Goal: Task Accomplishment & Management: Use online tool/utility

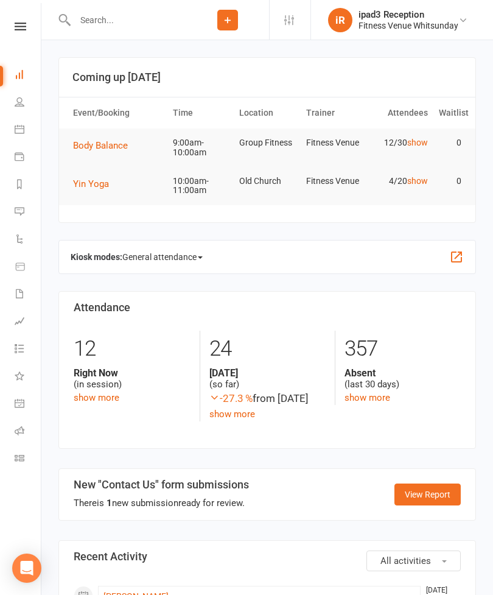
click at [92, 189] on button "Yin Yoga" at bounding box center [95, 183] width 44 height 15
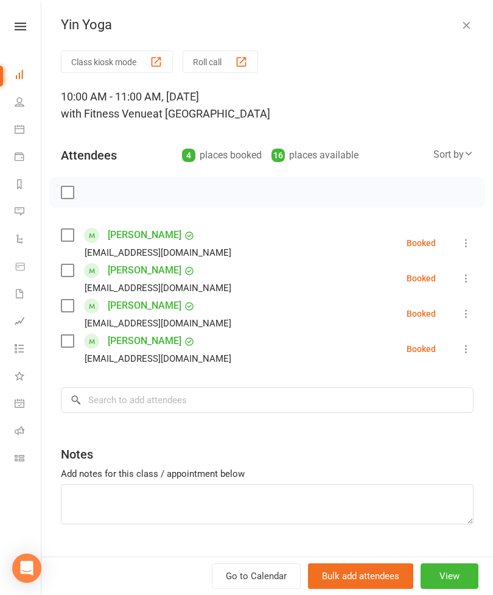
click at [137, 65] on button "Class kiosk mode" at bounding box center [117, 62] width 112 height 23
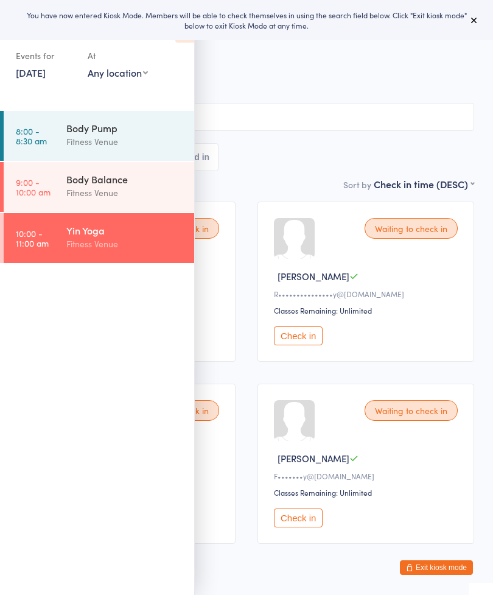
click at [470, 21] on icon at bounding box center [474, 20] width 10 height 10
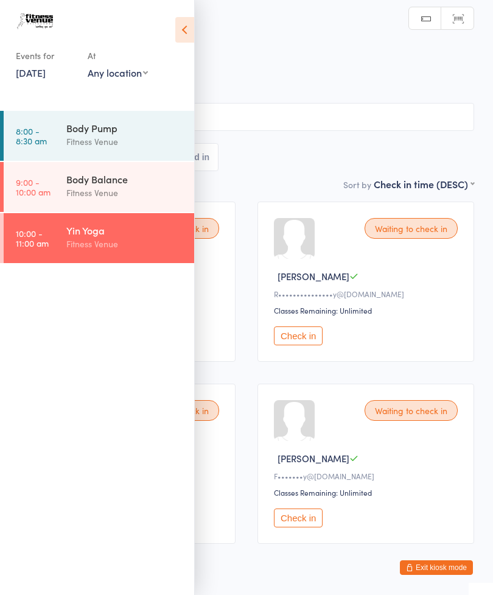
click at [185, 32] on icon at bounding box center [184, 30] width 19 height 26
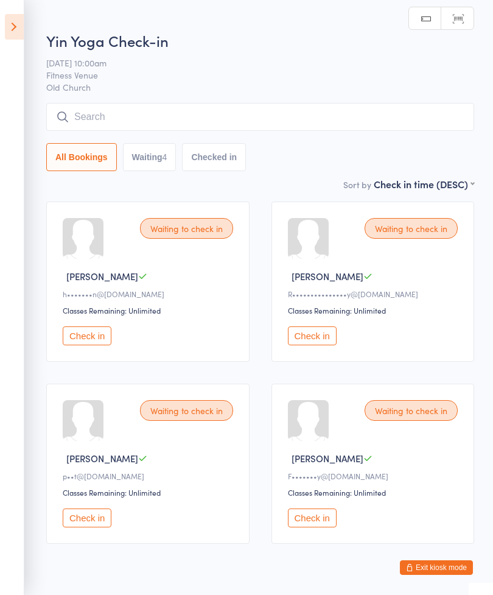
click at [333, 100] on div "Yin Yoga Check-in [DATE] 10:00am Fitness Venue Old Church Manual search Scanner…" at bounding box center [260, 103] width 428 height 147
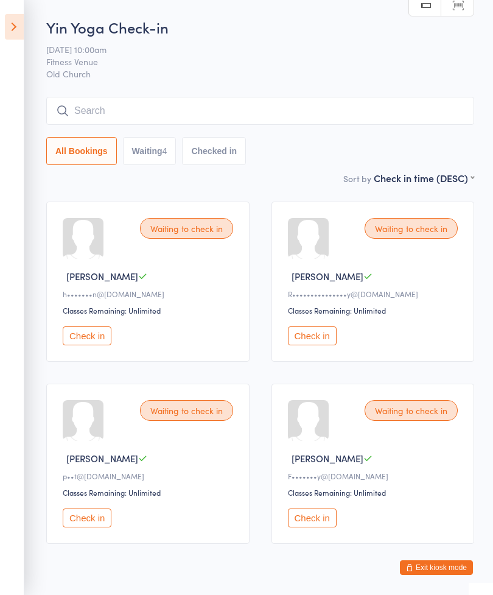
click at [270, 111] on input "search" at bounding box center [260, 111] width 428 height 28
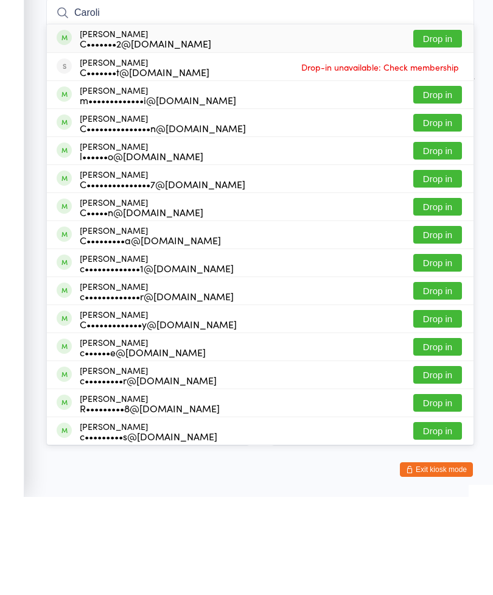
type input "Caroli"
click at [438, 128] on button "Drop in" at bounding box center [437, 137] width 49 height 18
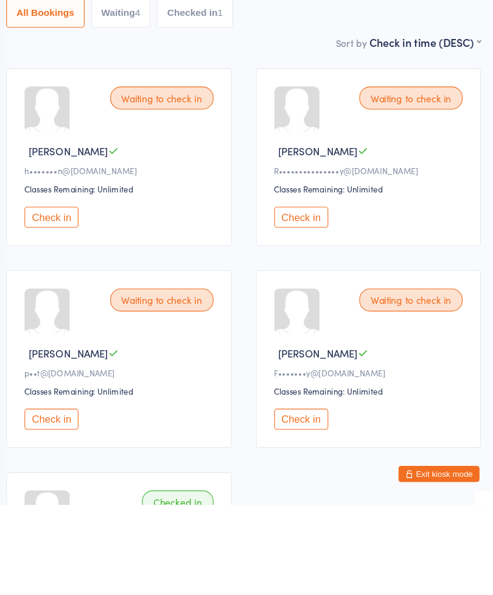
click at [288, 326] on button "Check in" at bounding box center [312, 335] width 49 height 19
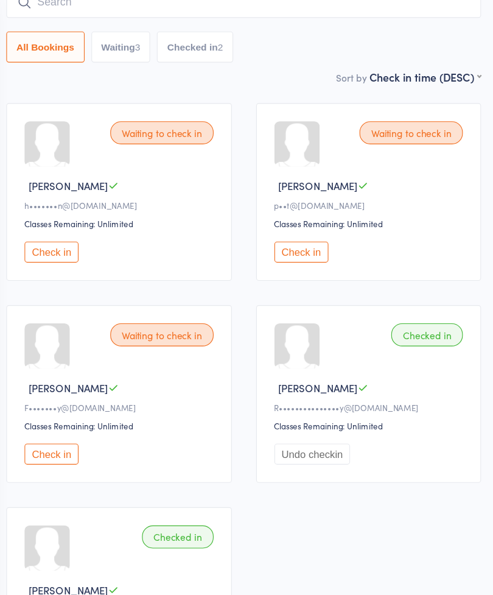
scroll to position [82, 0]
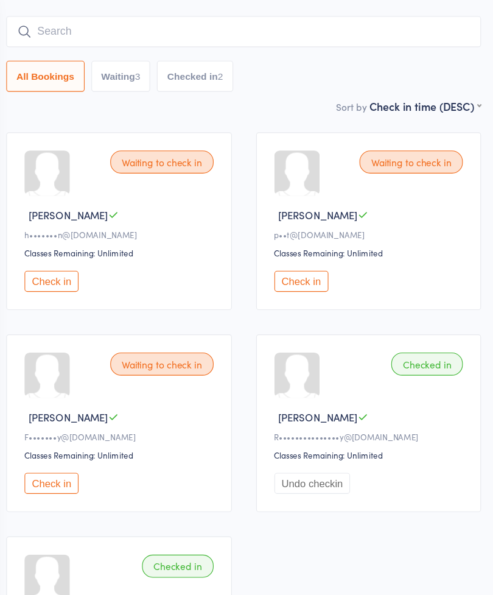
click at [301, 37] on input "search" at bounding box center [260, 29] width 428 height 28
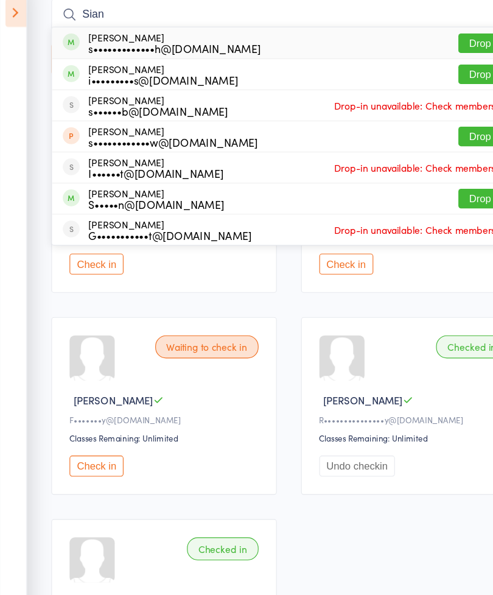
type input "Sian"
click at [428, 46] on button "Drop in" at bounding box center [437, 55] width 49 height 18
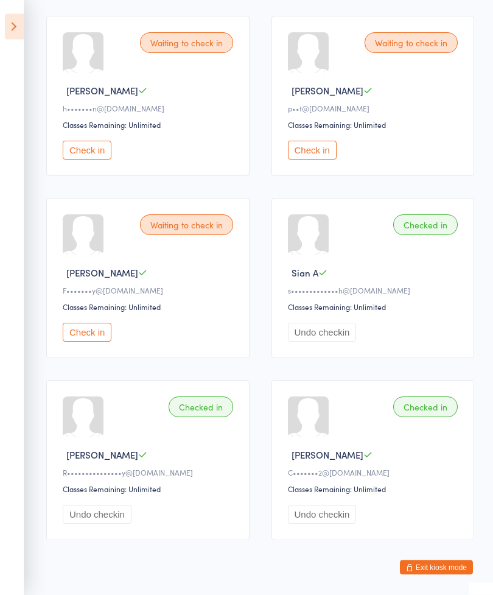
scroll to position [186, 0]
click at [343, 409] on html "You have now entered Kiosk Mode. Members will be able to check themselves in us…" at bounding box center [246, 111] width 493 height 595
click at [338, 523] on button "Undo checkin" at bounding box center [322, 513] width 69 height 19
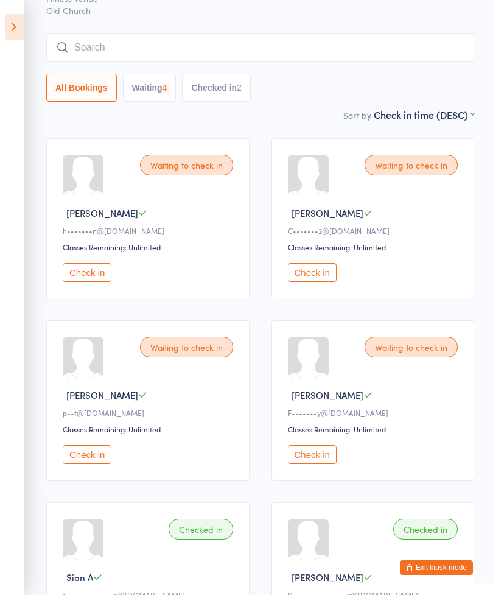
scroll to position [0, 0]
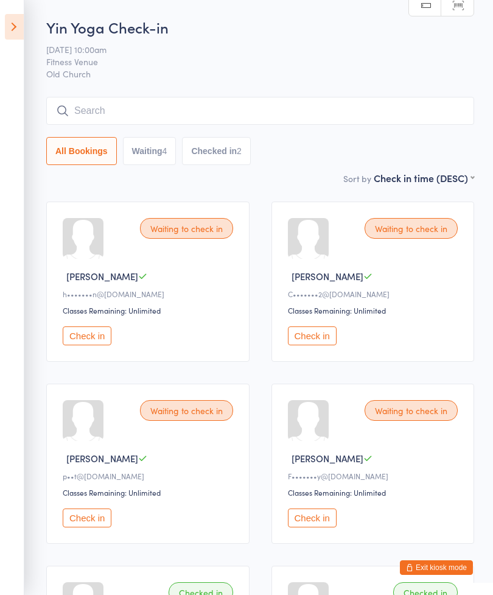
click at [366, 113] on input "search" at bounding box center [260, 111] width 428 height 28
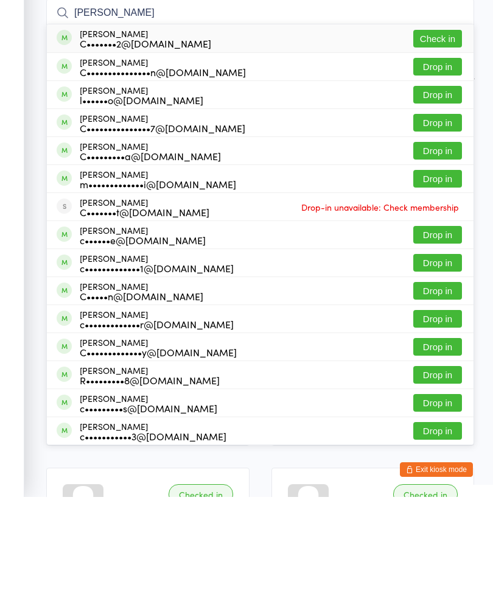
type input "Caroline"
click at [444, 156] on button "Drop in" at bounding box center [437, 165] width 49 height 18
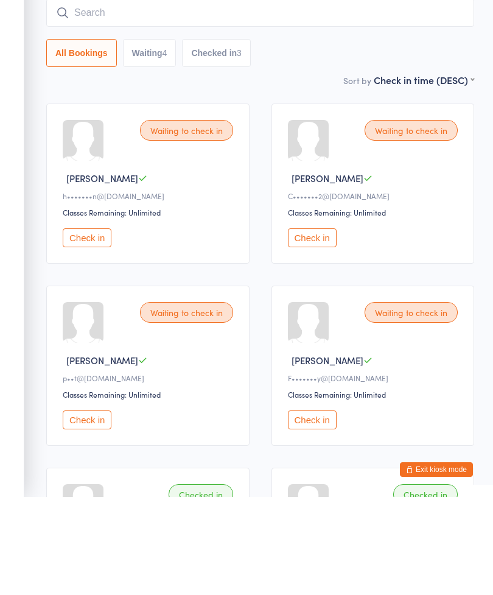
click at [279, 97] on input "search" at bounding box center [260, 111] width 428 height 28
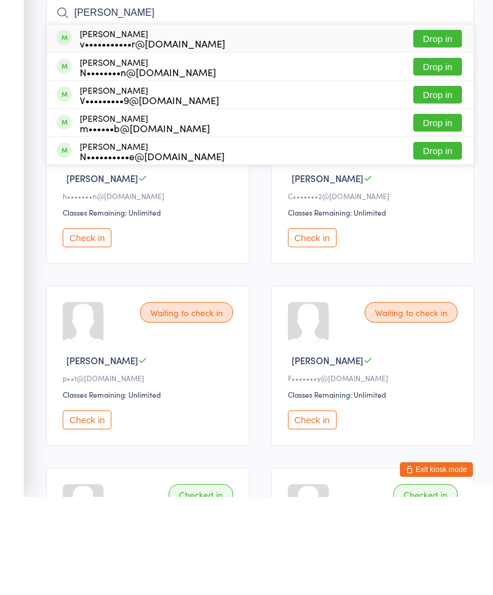
type input "Vikki"
click at [438, 128] on button "Drop in" at bounding box center [437, 137] width 49 height 18
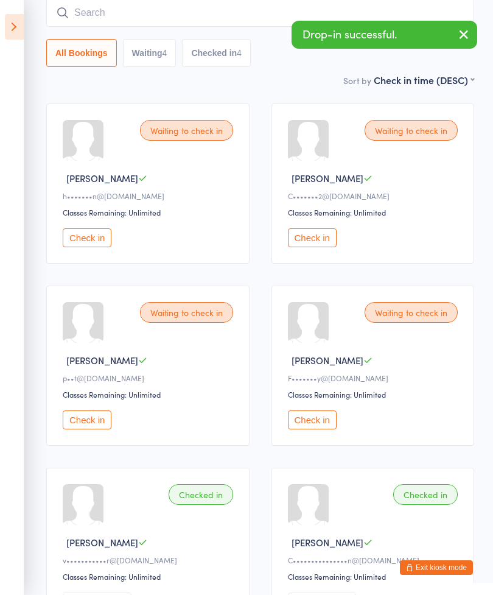
click at [181, 15] on input "search" at bounding box center [260, 13] width 428 height 28
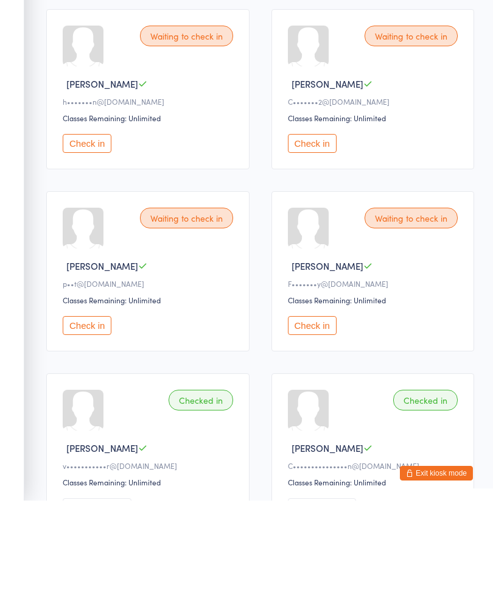
click at [80, 410] on button "Check in" at bounding box center [87, 419] width 49 height 19
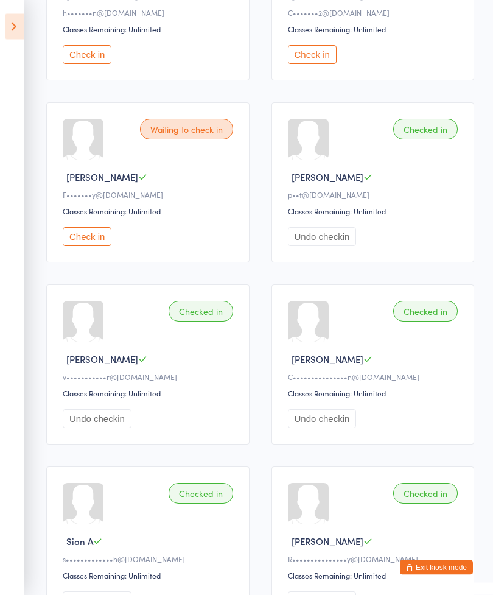
scroll to position [203, 0]
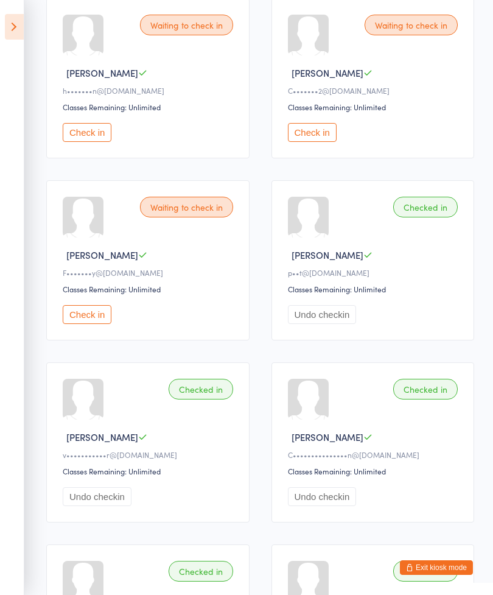
click at [85, 142] on button "Check in" at bounding box center [87, 132] width 49 height 19
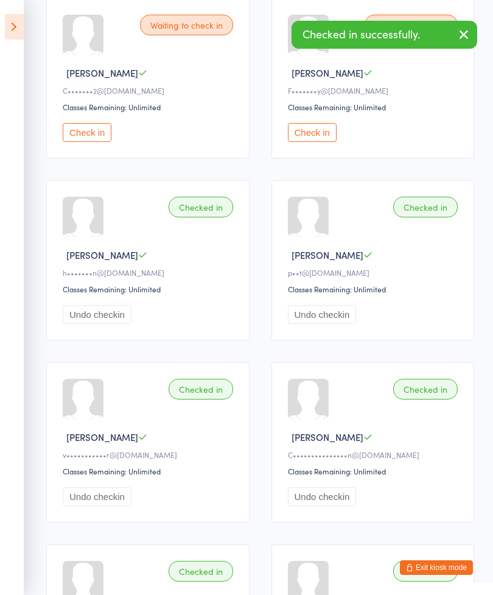
click at [87, 138] on button "Check in" at bounding box center [87, 132] width 49 height 19
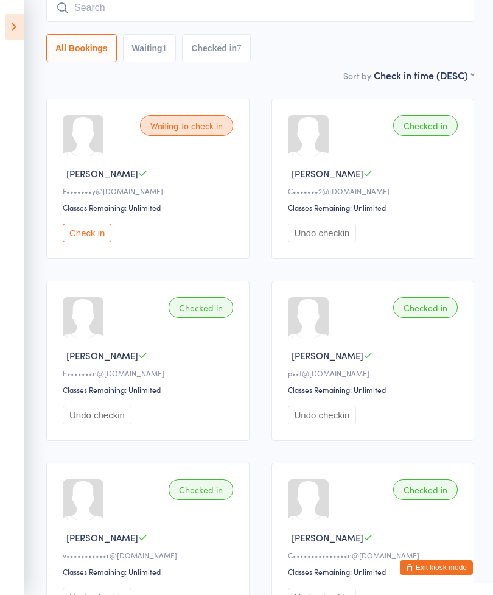
scroll to position [47, 0]
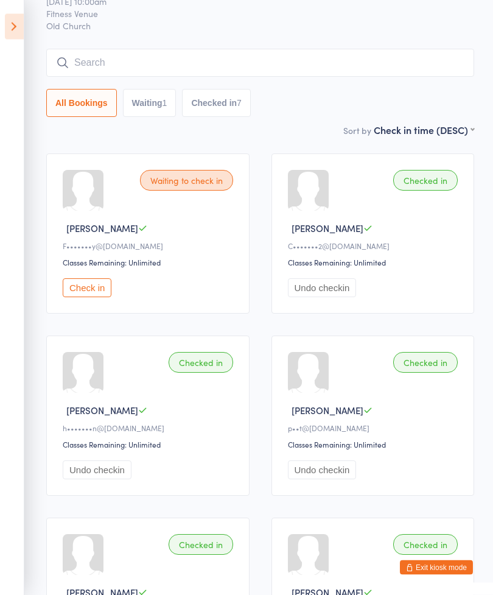
click at [284, 59] on input "search" at bounding box center [260, 63] width 428 height 28
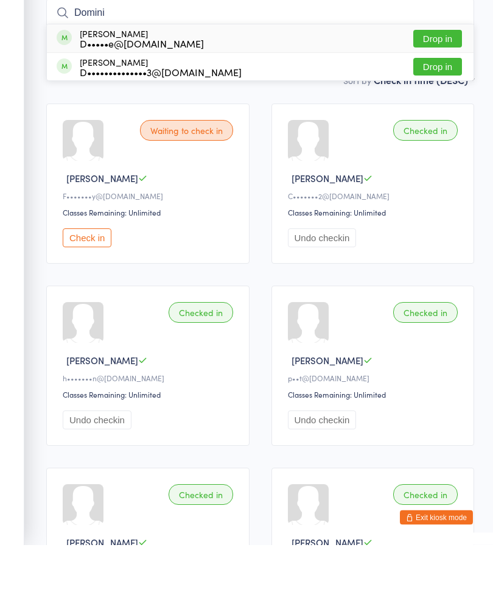
type input "Domini"
click at [461, 108] on button "Drop in" at bounding box center [437, 117] width 49 height 18
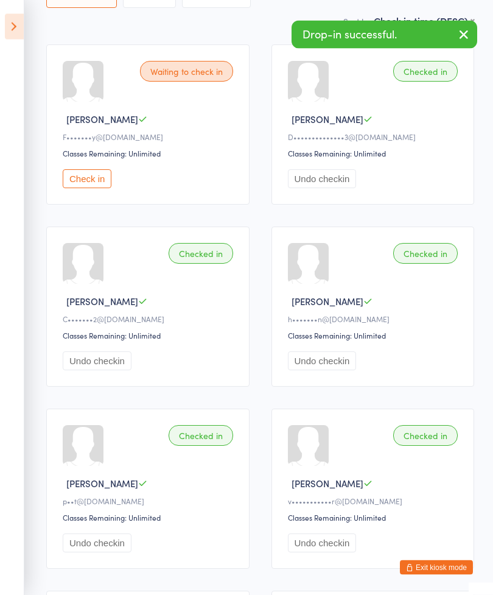
scroll to position [82, 0]
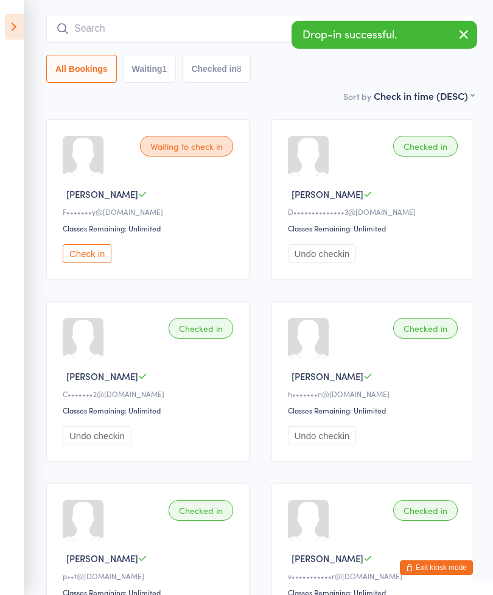
click at [316, 257] on button "Undo checkin" at bounding box center [322, 253] width 69 height 19
click at [150, 24] on input "search" at bounding box center [260, 29] width 428 height 28
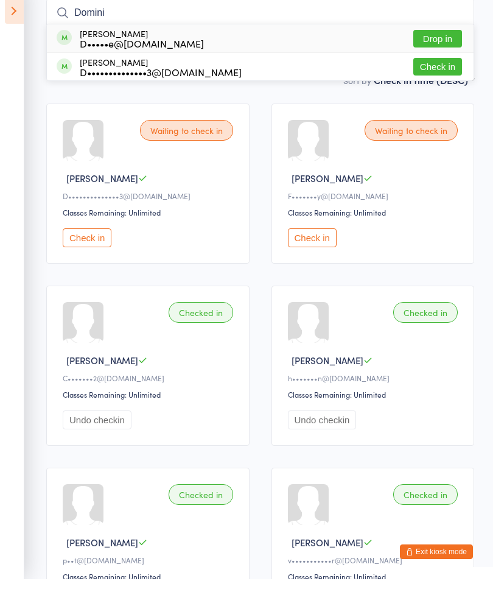
type input "Domini"
click at [444, 74] on button "Check in" at bounding box center [437, 83] width 49 height 18
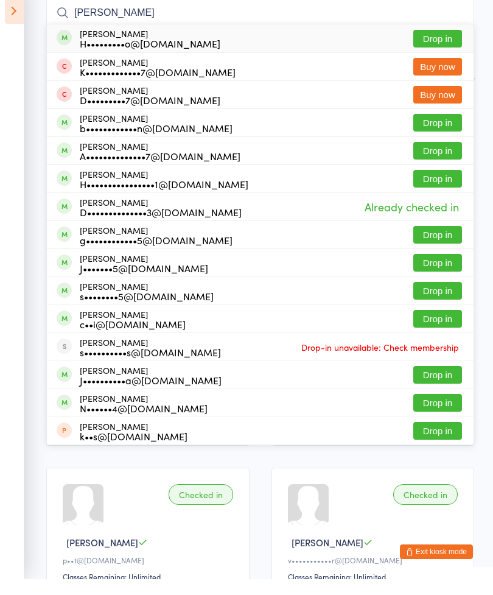
type input "Harrson gard"
click at [433, 46] on button "Drop in" at bounding box center [437, 55] width 49 height 18
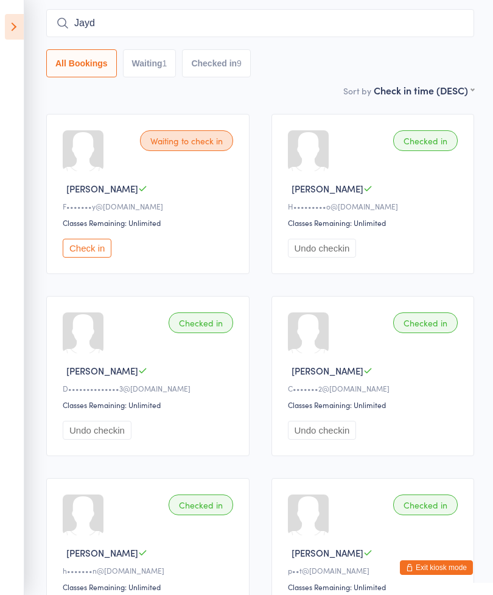
scroll to position [55, 0]
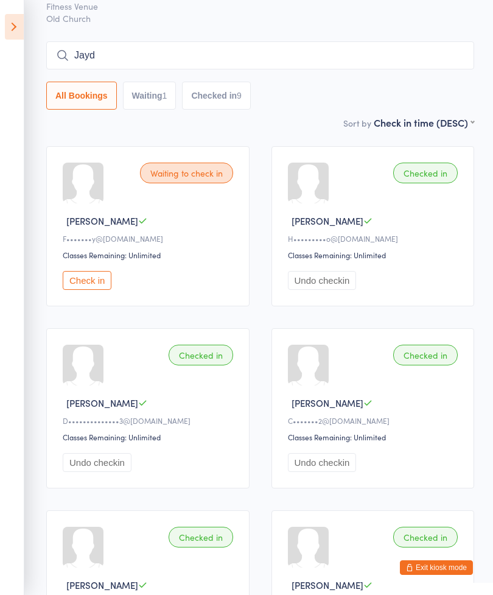
type input "Jayd"
click at [346, 38] on div "Yin Yoga Check-in 14 Sep 10:00am Fitness Venue Old Church Manual search Scanner…" at bounding box center [260, 39] width 428 height 154
click at [343, 58] on input "Jayd" at bounding box center [260, 55] width 428 height 28
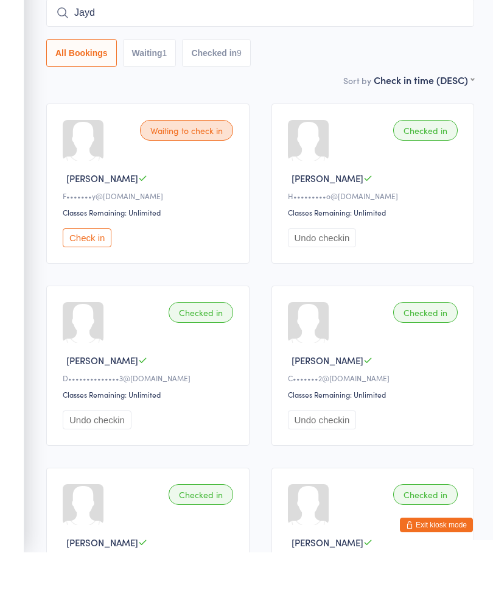
click at [363, 41] on input "Jayd" at bounding box center [260, 55] width 428 height 28
click at [361, 41] on input "Jayd" at bounding box center [260, 55] width 428 height 28
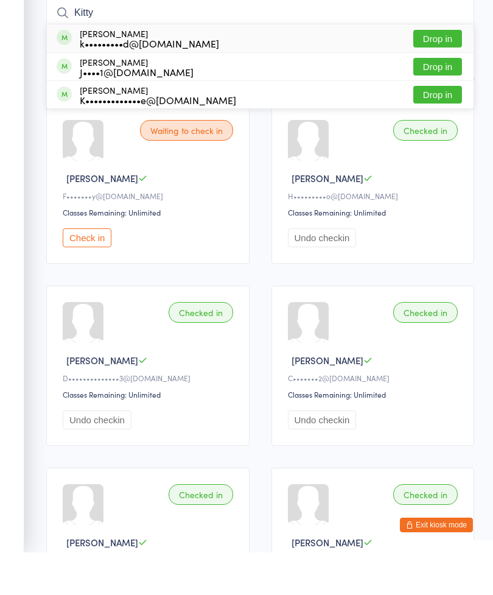
type input "Kitty"
click at [447, 72] on button "Drop in" at bounding box center [437, 81] width 49 height 18
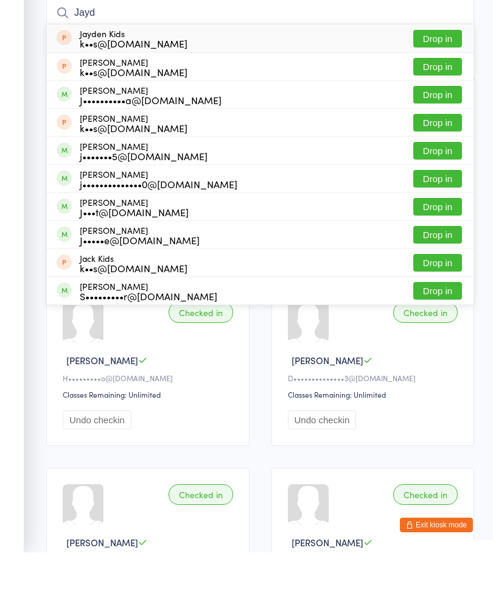
type input "Jayd"
click at [436, 128] on button "Drop in" at bounding box center [437, 137] width 49 height 18
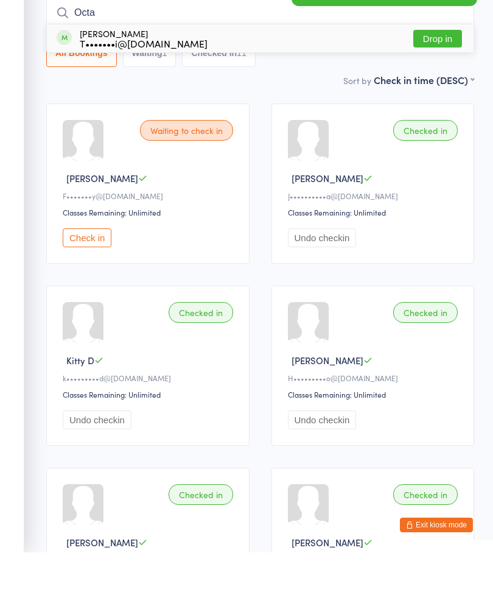
type input "Octa"
click at [442, 72] on button "Drop in" at bounding box center [437, 81] width 49 height 18
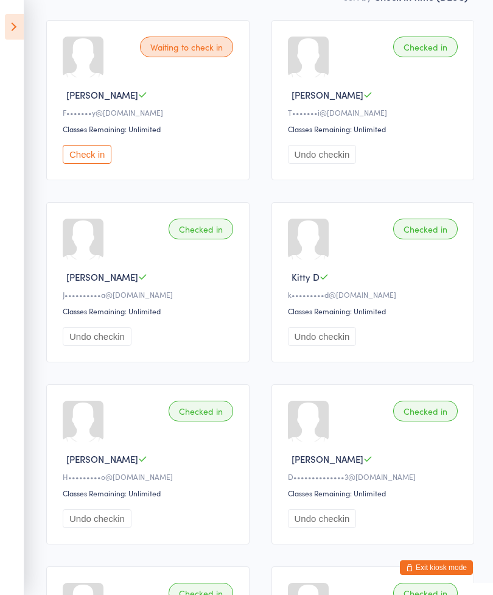
scroll to position [0, 0]
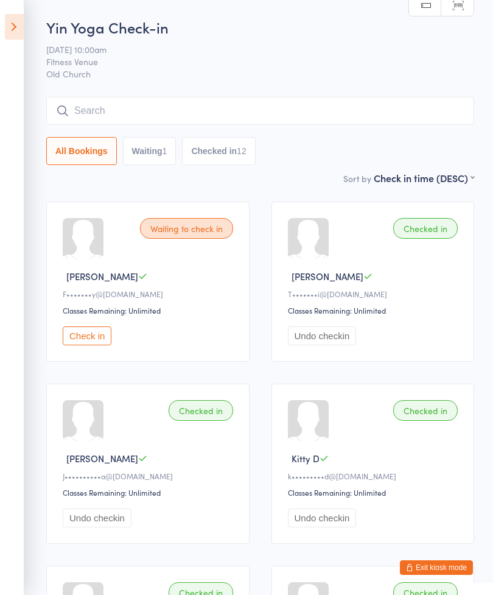
click at [340, 109] on input "search" at bounding box center [260, 111] width 428 height 28
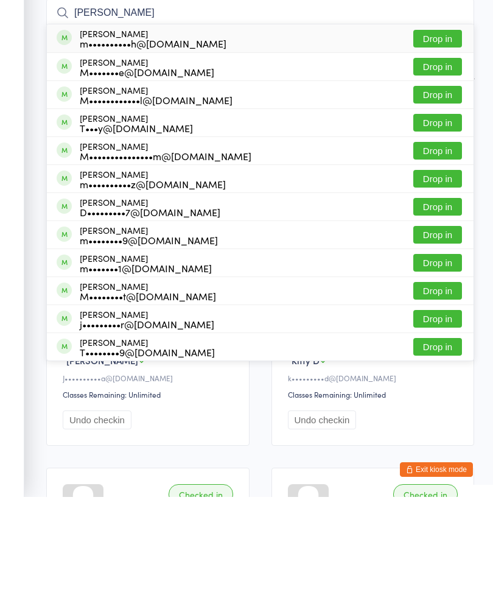
type input "Melissa"
click at [444, 156] on button "Drop in" at bounding box center [437, 165] width 49 height 18
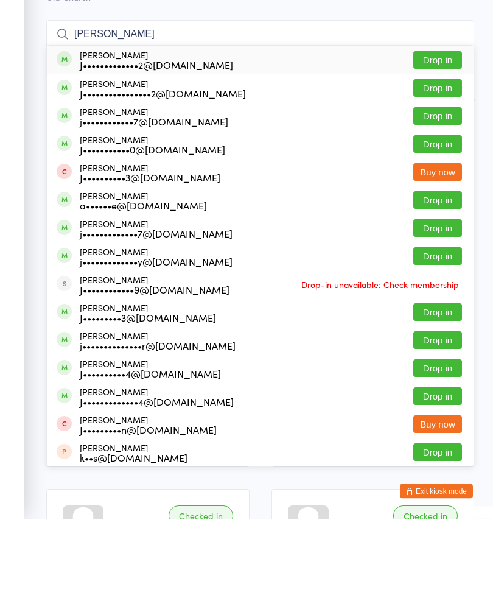
type input "Jessie"
click at [439, 128] on button "Drop in" at bounding box center [437, 137] width 49 height 18
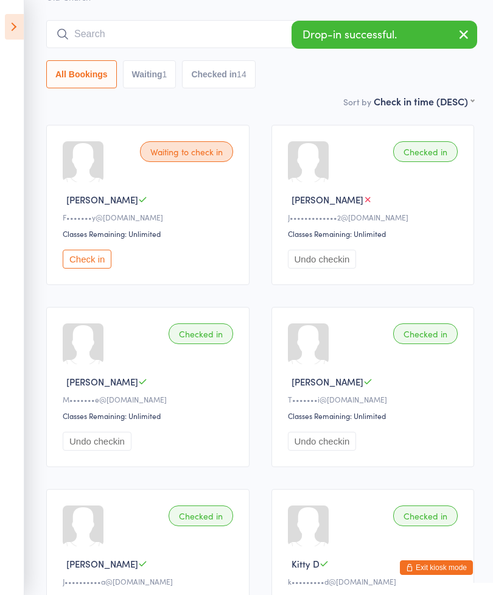
click at [463, 35] on icon "button" at bounding box center [463, 34] width 15 height 15
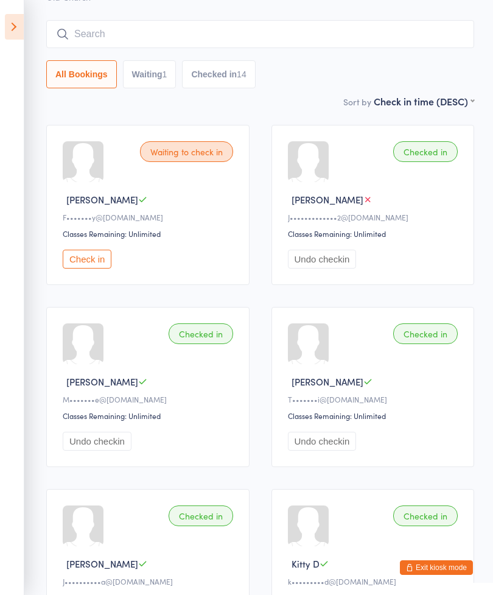
click at [228, 42] on input "search" at bounding box center [260, 34] width 428 height 28
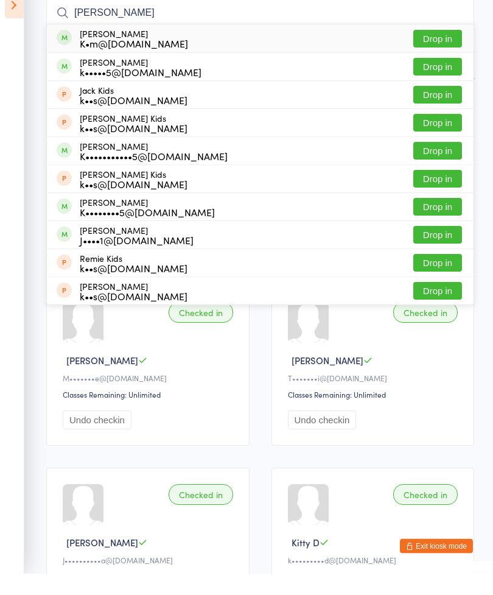
type input "Kim"
click at [186, 75] on div "Kim Townsend k•••••5@eq.edu.au Drop in" at bounding box center [260, 88] width 427 height 27
